Goal: Check status

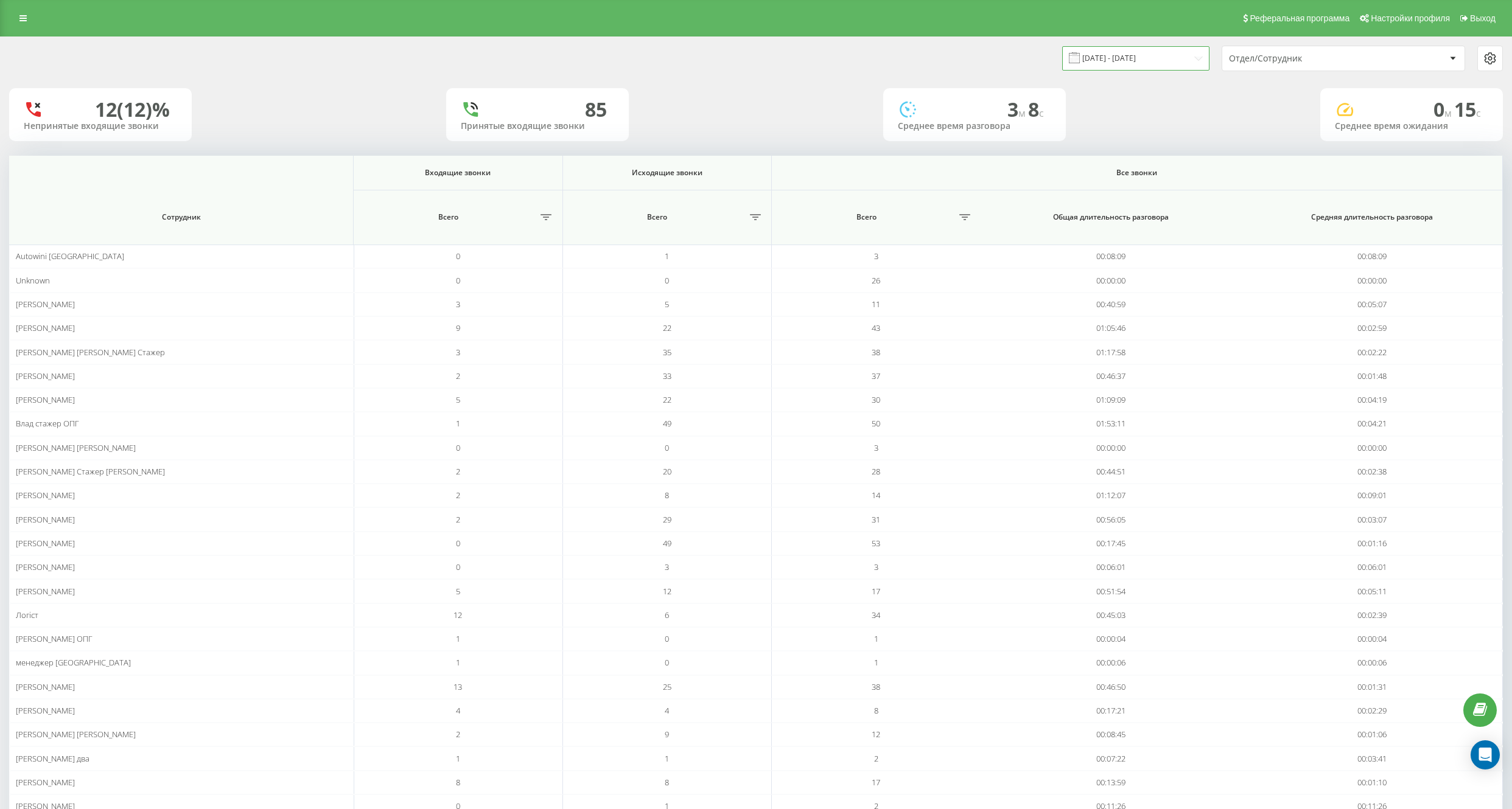
click at [1170, 52] on input "[DATE] - [DATE]" at bounding box center [1136, 58] width 147 height 24
click at [1166, 61] on input "[DATE] - [DATE]" at bounding box center [1136, 58] width 147 height 24
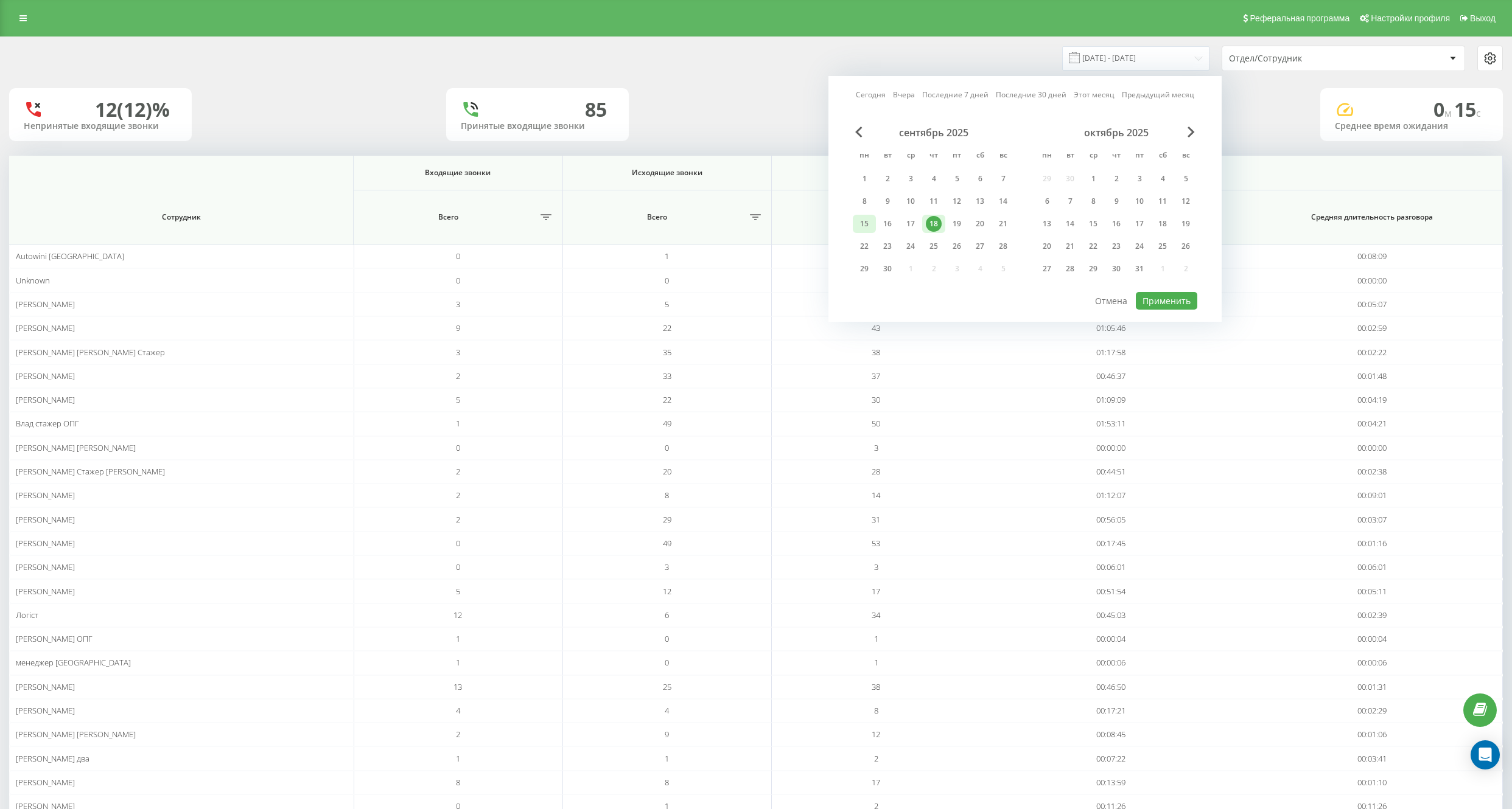
click at [858, 224] on div "15" at bounding box center [864, 224] width 16 height 16
click at [1154, 303] on button "Применить" at bounding box center [1166, 300] width 61 height 17
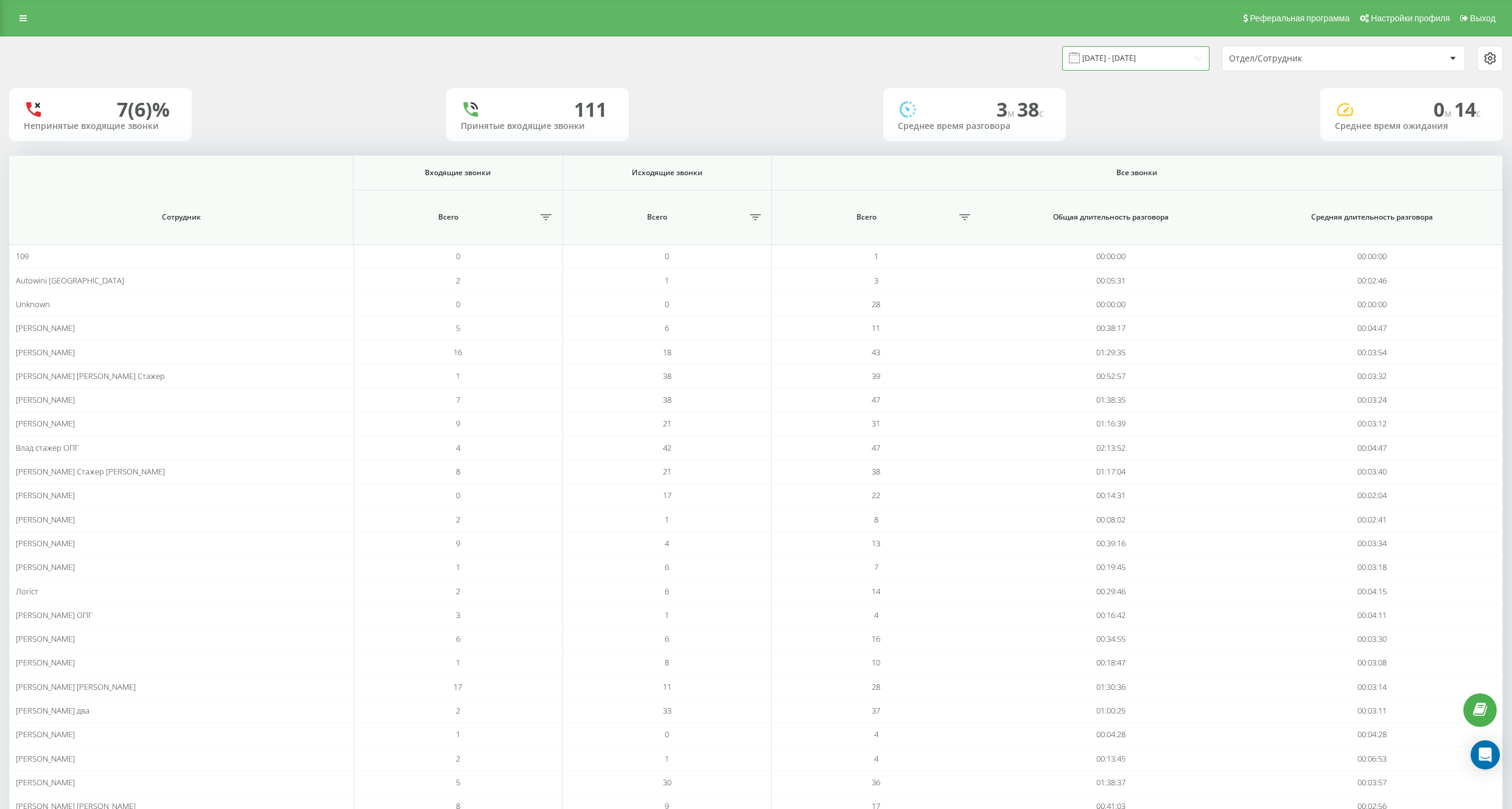
click at [1152, 60] on input "[DATE] - [DATE]" at bounding box center [1136, 58] width 147 height 24
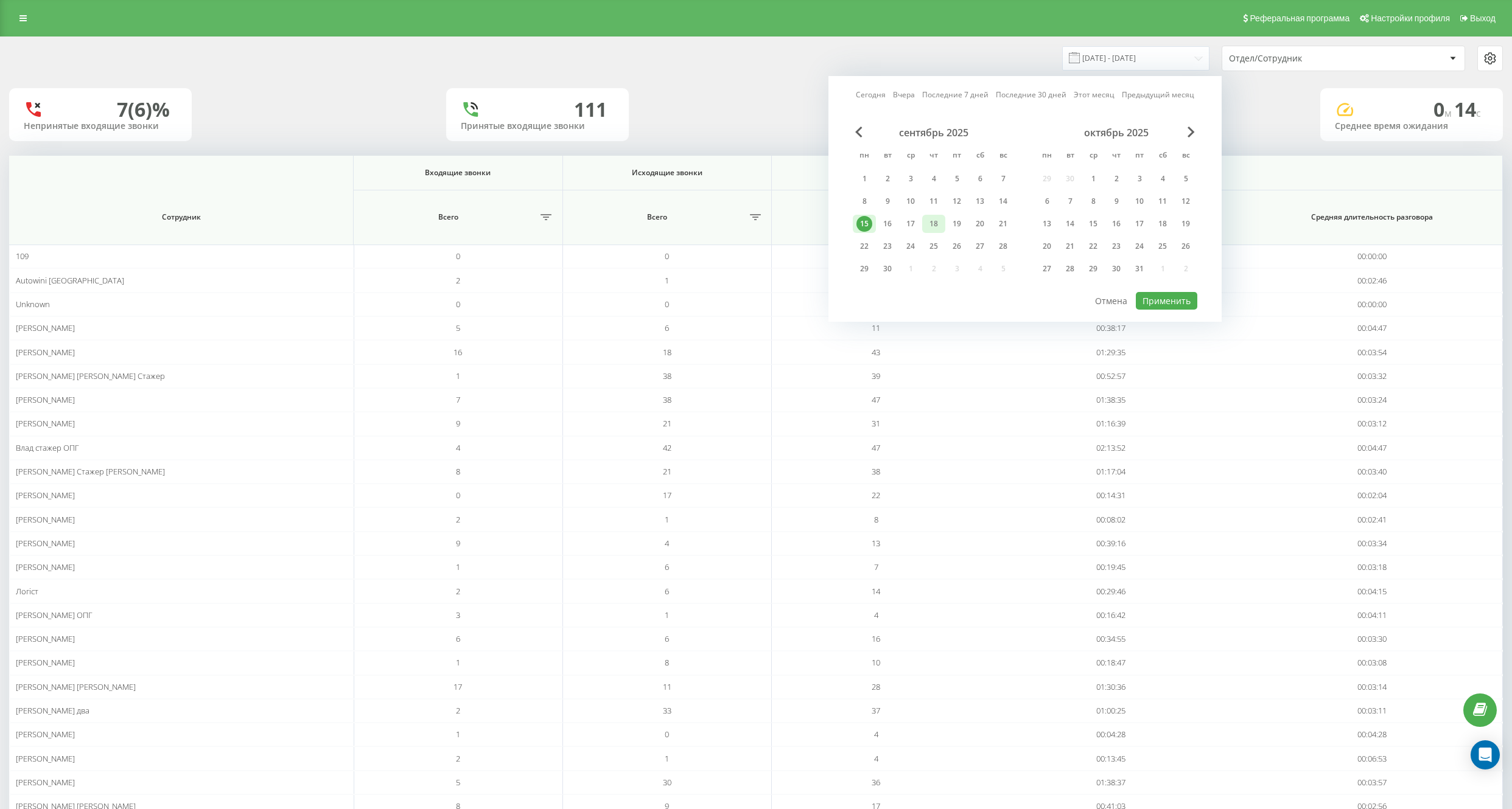
click at [931, 218] on div "18" at bounding box center [933, 224] width 16 height 16
click at [1159, 293] on button "Применить" at bounding box center [1166, 300] width 61 height 17
type input "[DATE] - [DATE]"
